Goal: Register for event/course

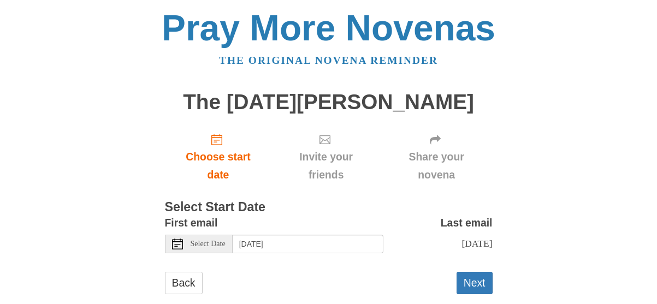
scroll to position [45, 0]
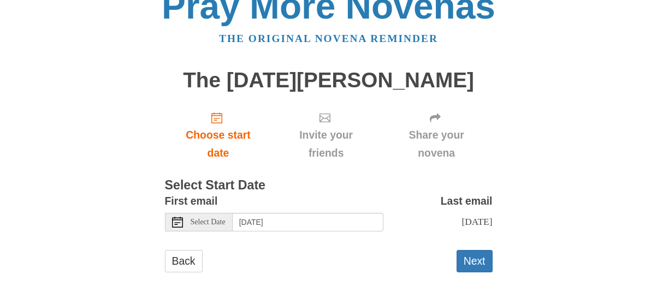
click at [226, 224] on span "Select Date" at bounding box center [208, 223] width 35 height 8
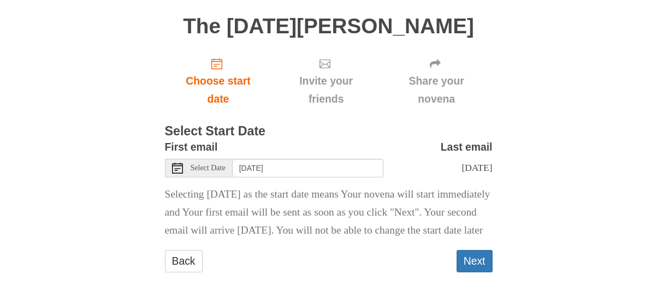
scroll to position [118, 0]
click at [177, 163] on icon at bounding box center [177, 168] width 11 height 11
click at [176, 163] on icon at bounding box center [177, 168] width 11 height 11
click at [175, 163] on icon at bounding box center [177, 168] width 11 height 11
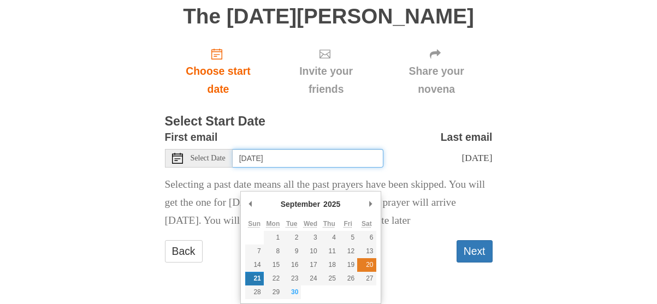
type input "[DATE]"
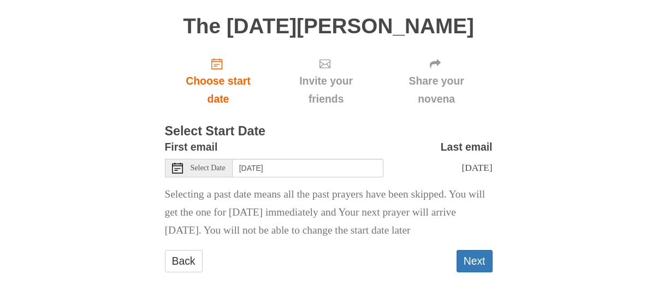
scroll to position [128, 0]
click at [472, 259] on button "Next" at bounding box center [475, 261] width 36 height 22
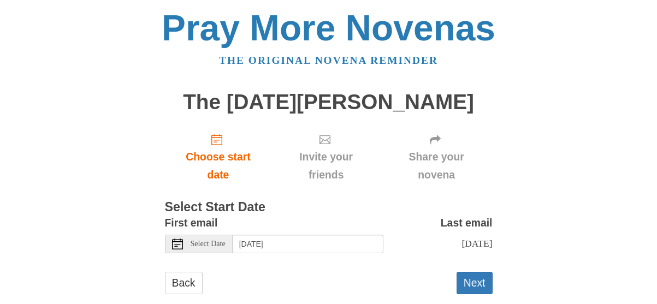
scroll to position [45, 0]
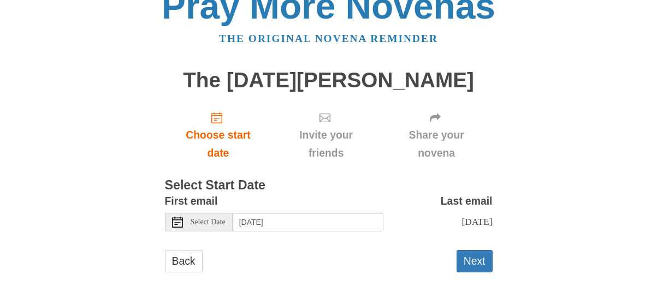
click at [201, 224] on span "Select Date" at bounding box center [208, 223] width 35 height 8
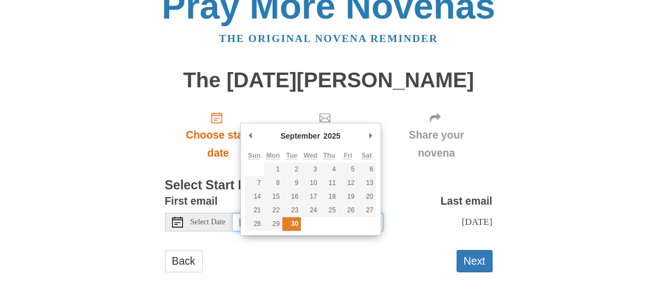
type input "[DATE]"
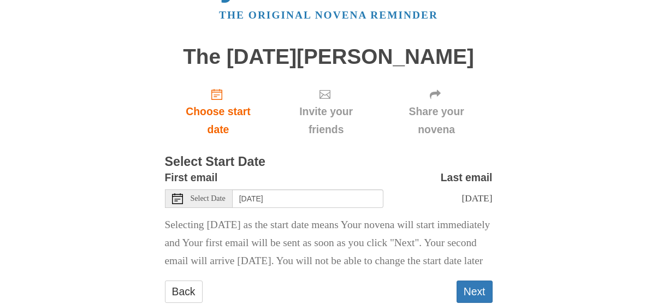
scroll to position [118, 0]
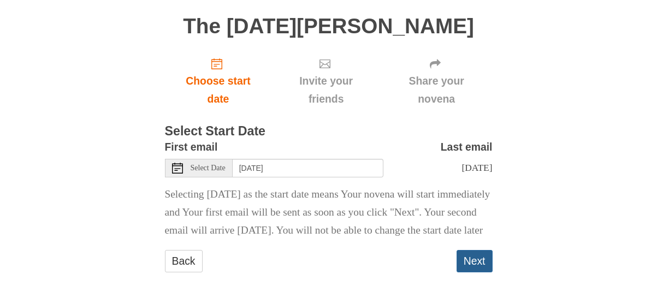
click at [478, 265] on button "Next" at bounding box center [475, 261] width 36 height 22
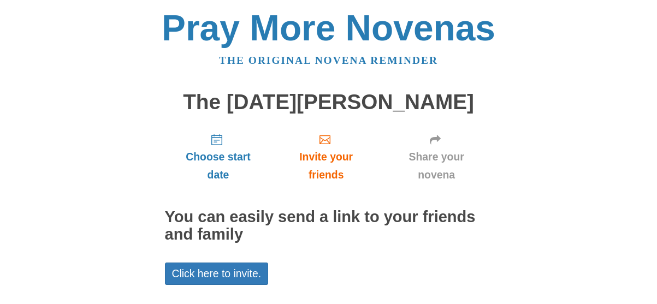
scroll to position [108, 0]
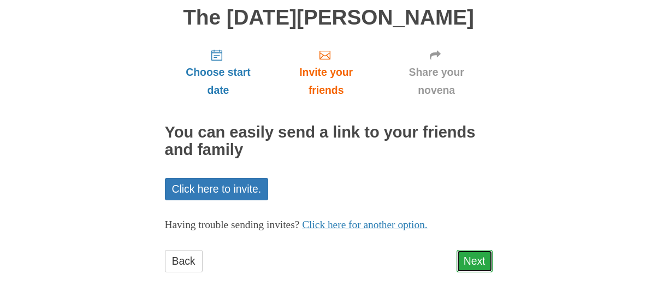
click at [475, 263] on link "Next" at bounding box center [475, 261] width 36 height 22
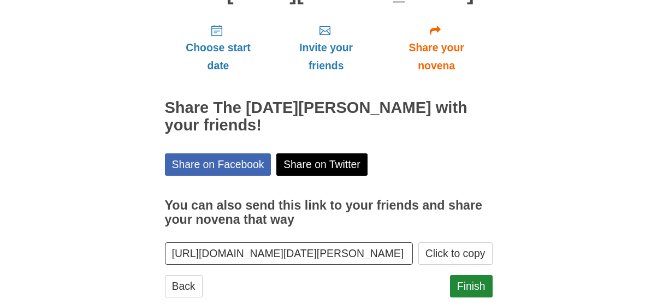
scroll to position [158, 0]
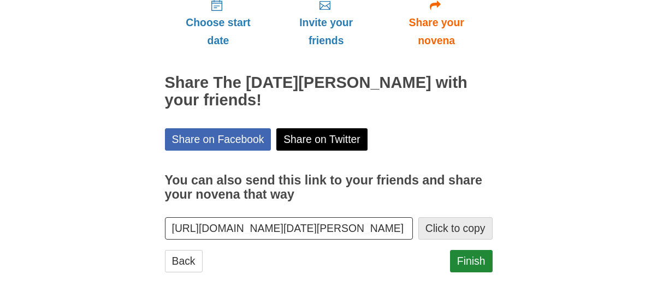
click at [460, 228] on button "Click to copy" at bounding box center [456, 229] width 74 height 22
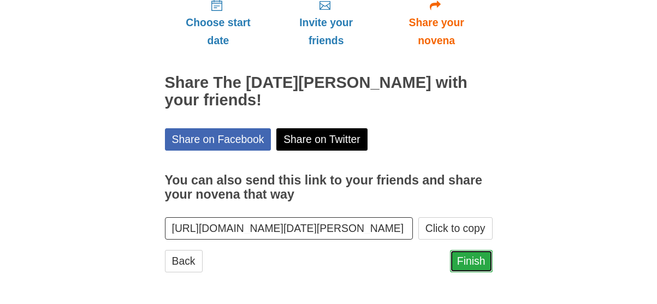
click at [469, 261] on link "Finish" at bounding box center [471, 261] width 43 height 22
